Goal: Task Accomplishment & Management: Manage account settings

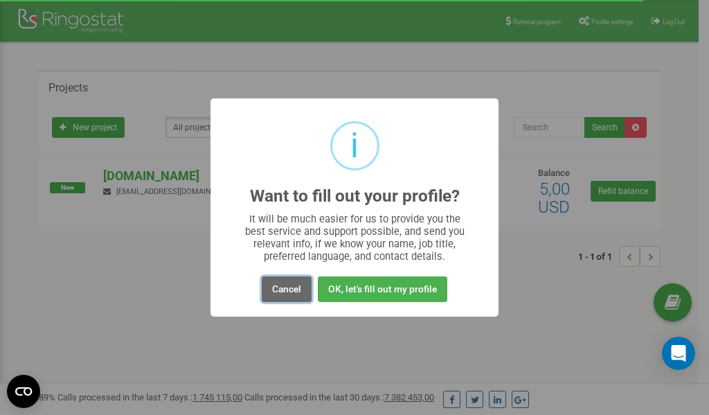
click at [292, 292] on button "Cancel" at bounding box center [287, 289] width 50 height 26
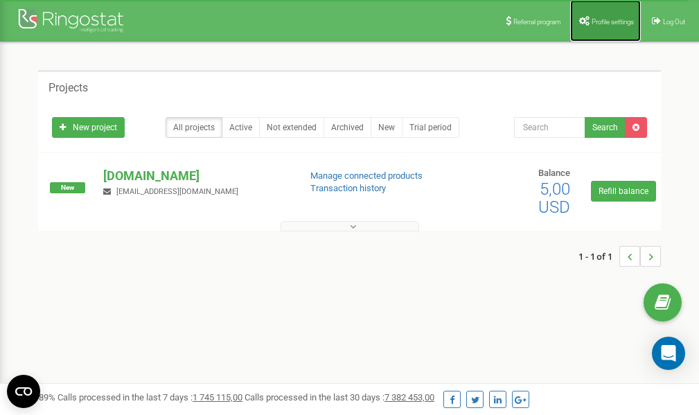
click at [607, 20] on span "Profile settings" at bounding box center [612, 22] width 42 height 8
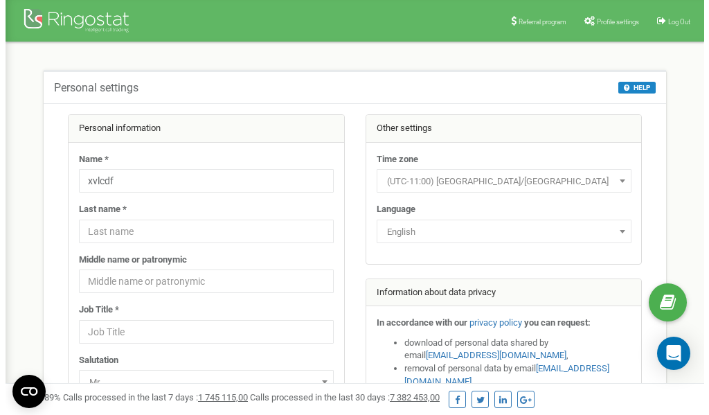
scroll to position [69, 0]
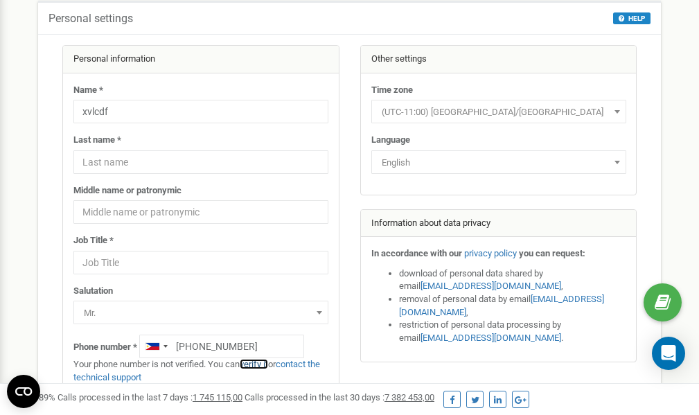
click at [258, 364] on link "verify it" at bounding box center [254, 364] width 28 height 10
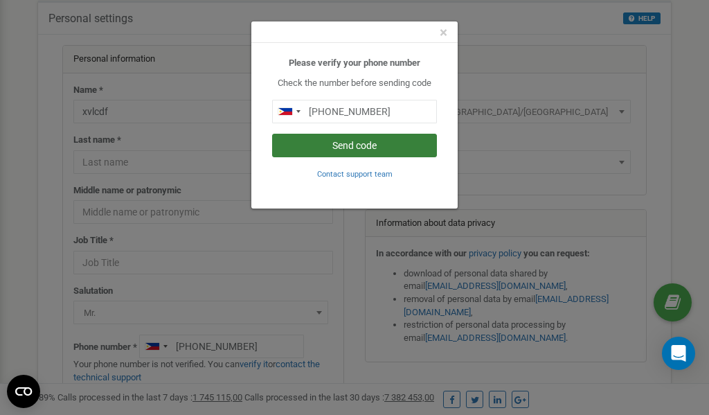
click at [352, 144] on button "Send code" at bounding box center [354, 146] width 165 height 24
